Goal: Find specific page/section: Find specific page/section

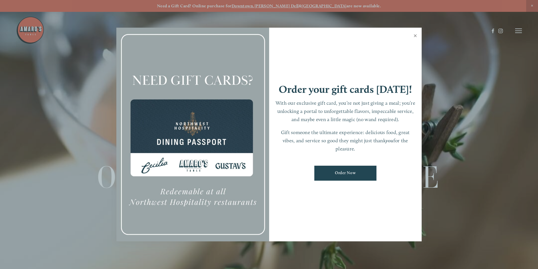
click at [416, 40] on link "Close" at bounding box center [414, 37] width 11 height 16
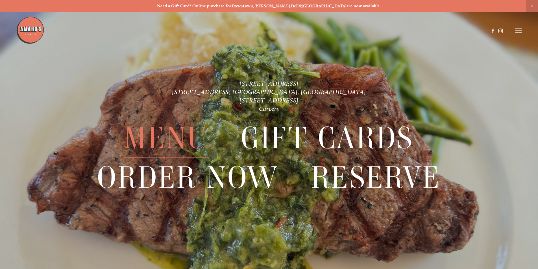
click at [176, 134] on span "Menu" at bounding box center [166, 138] width 84 height 39
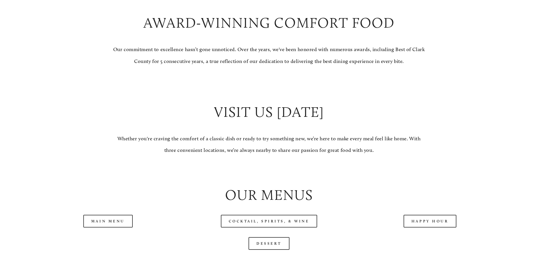
scroll to position [593, 0]
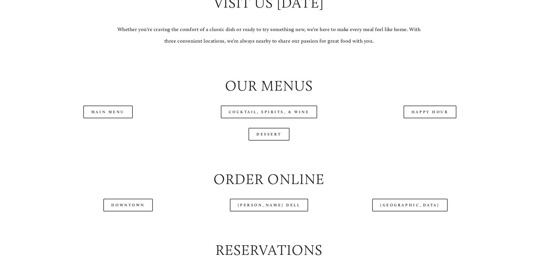
click at [272, 214] on div "[PERSON_NAME] Dell" at bounding box center [268, 205] width 161 height 22
click at [116, 118] on link "Main Menu" at bounding box center [107, 112] width 49 height 13
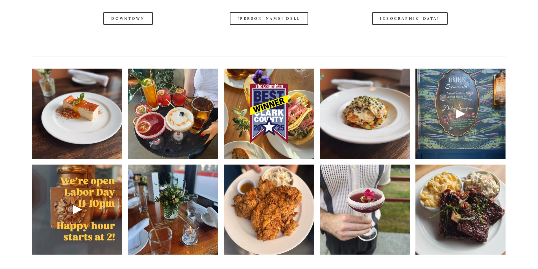
scroll to position [875, 0]
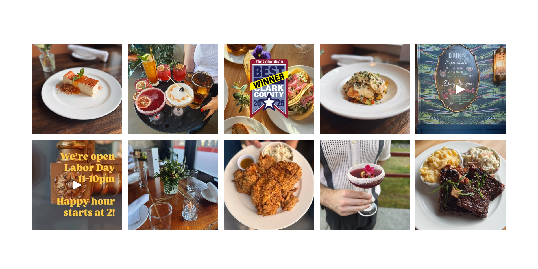
click at [262, 12] on div at bounding box center [252, 16] width 473 height 29
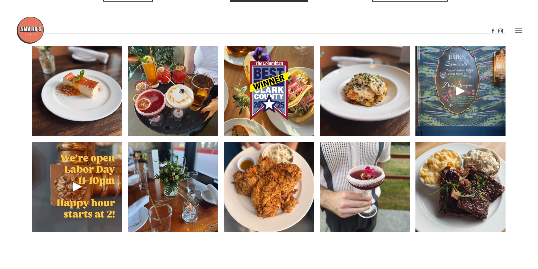
scroll to position [762, 0]
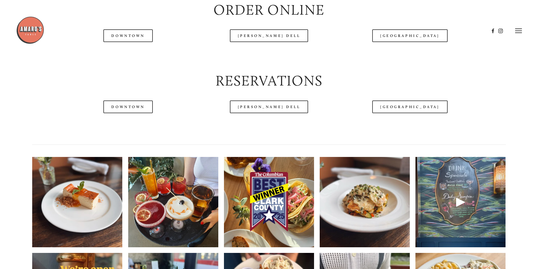
click at [267, 54] on header "Menu Order Now Visit Gallery 0" at bounding box center [268, 31] width 505 height 62
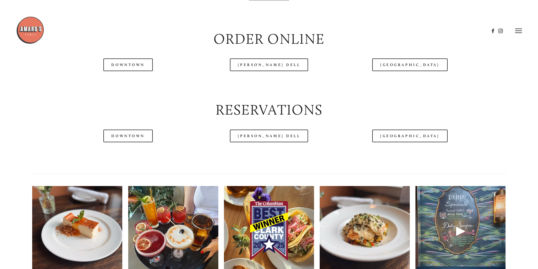
scroll to position [621, 0]
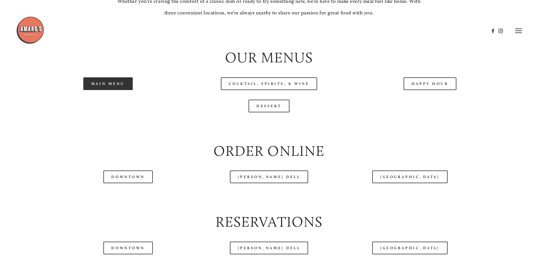
click at [106, 90] on link "Main Menu" at bounding box center [107, 83] width 49 height 13
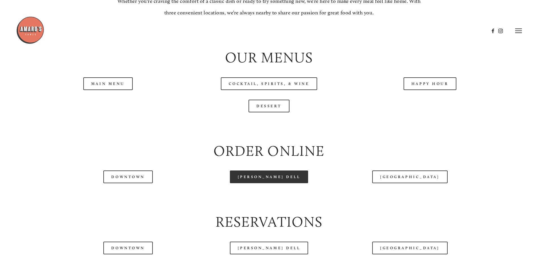
click at [251, 183] on link "[PERSON_NAME] Dell" at bounding box center [269, 176] width 78 height 13
